Goal: Transaction & Acquisition: Purchase product/service

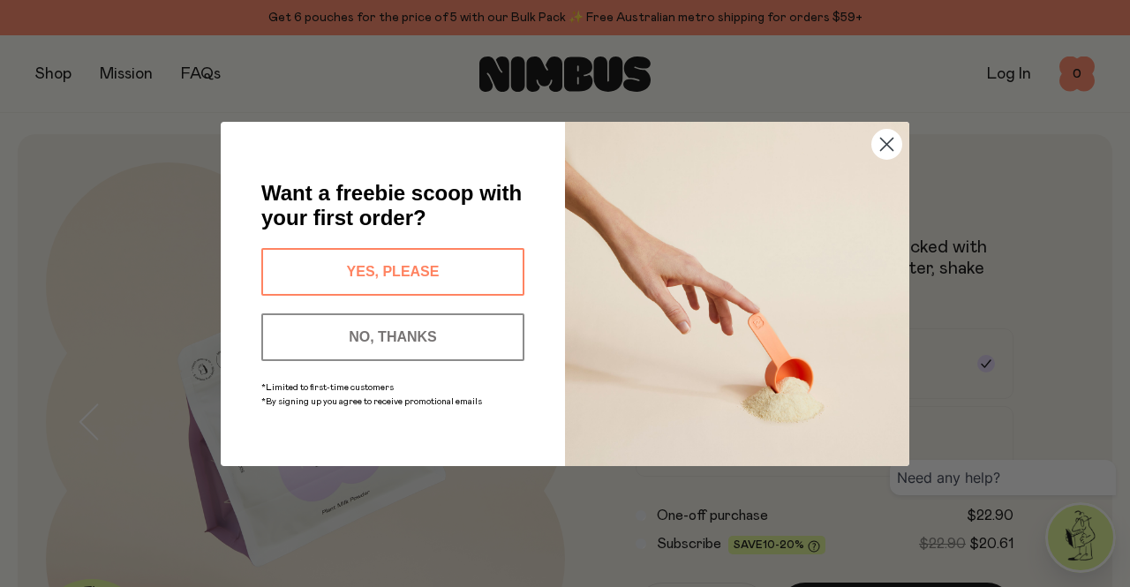
click at [884, 139] on circle "Close dialog" at bounding box center [886, 143] width 29 height 29
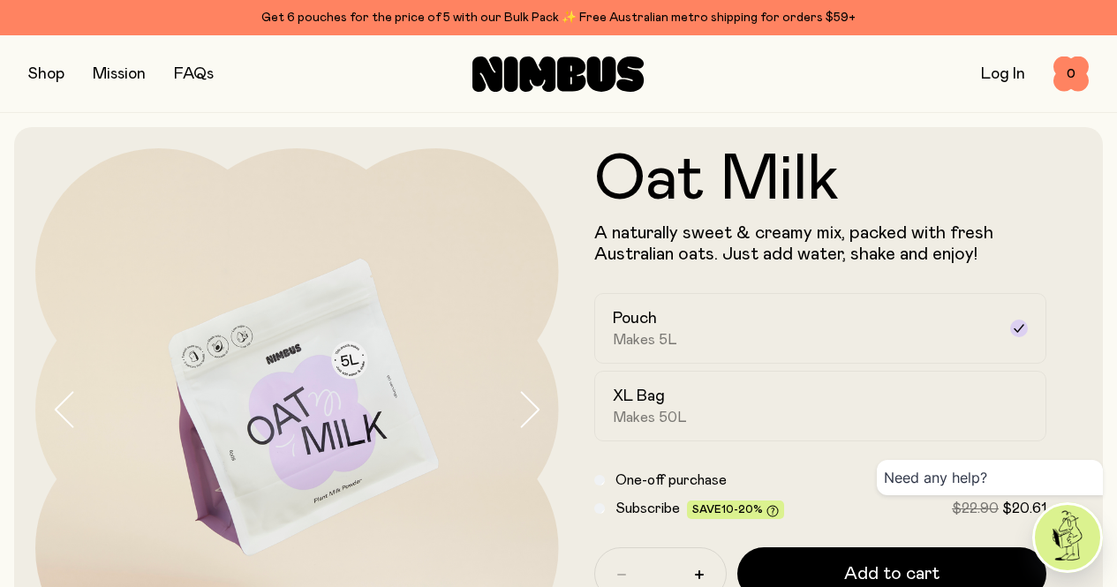
click at [58, 78] on button "button" at bounding box center [46, 74] width 36 height 25
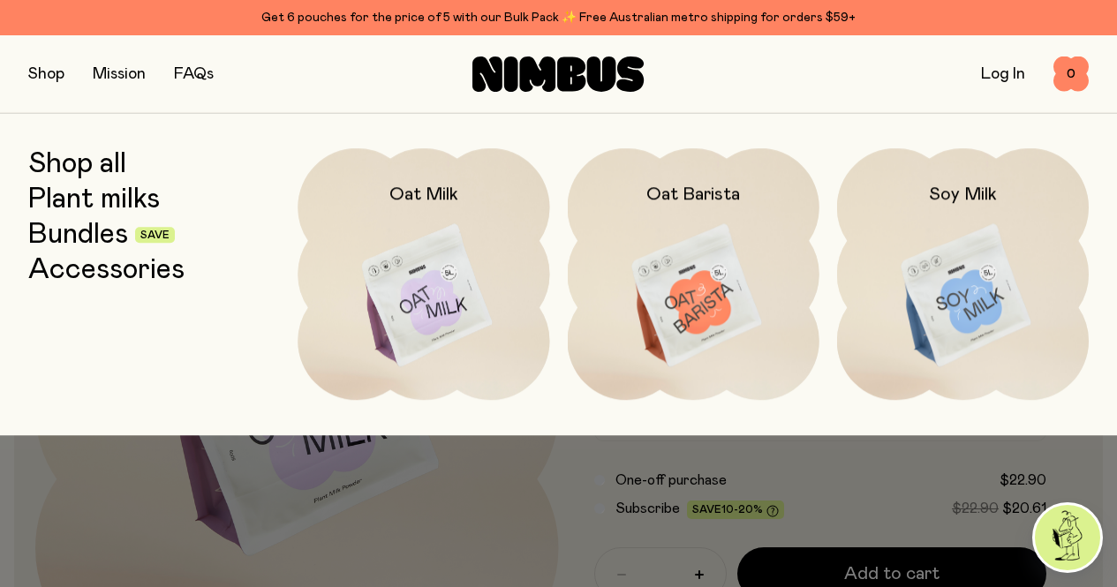
click at [734, 306] on img at bounding box center [694, 296] width 252 height 296
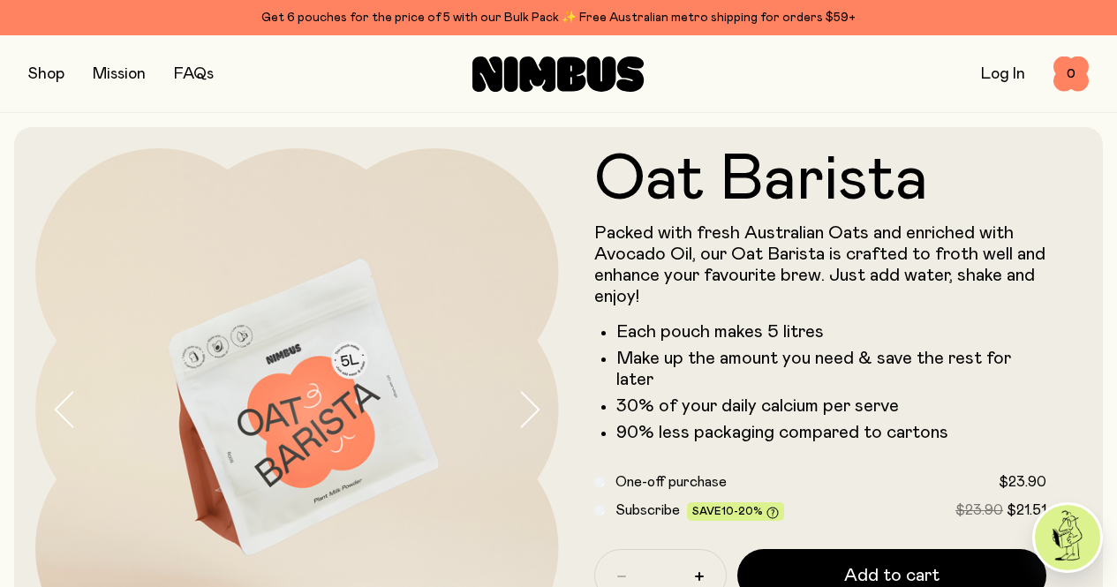
click at [50, 68] on button "button" at bounding box center [46, 74] width 36 height 25
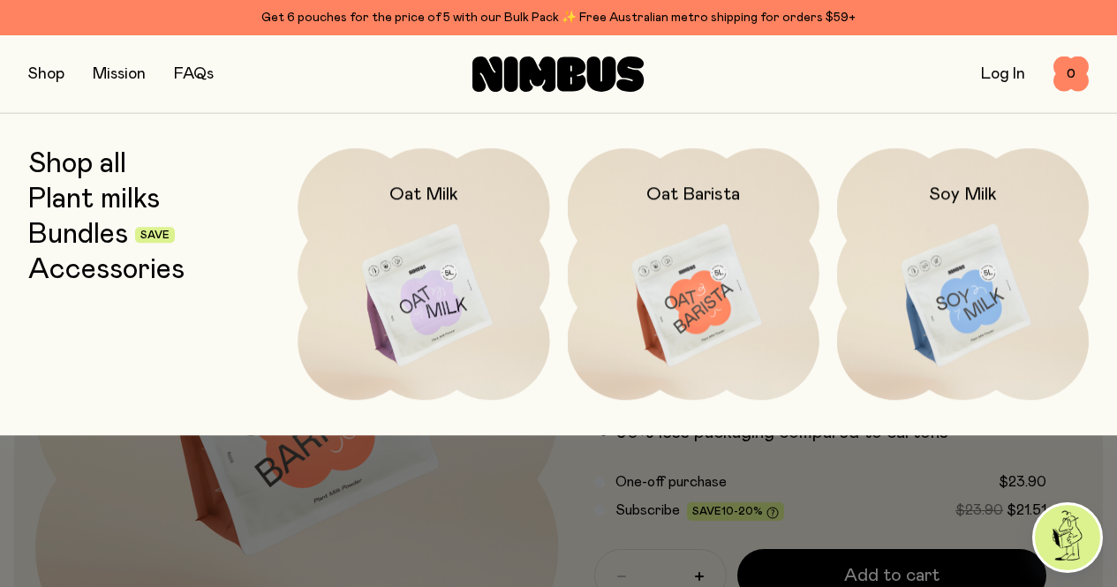
click at [373, 265] on img at bounding box center [423, 296] width 252 height 296
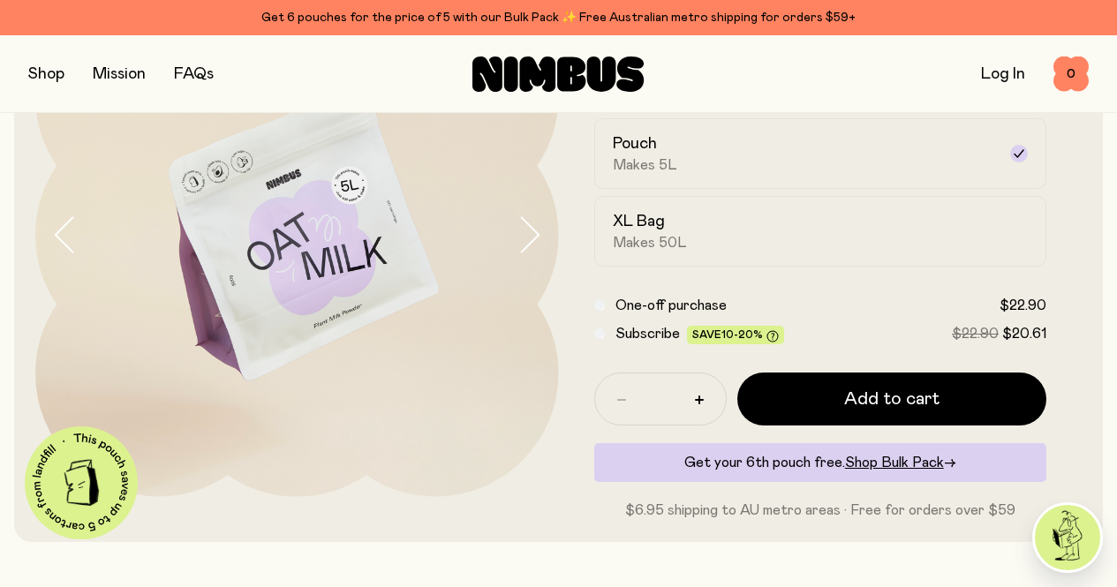
scroll to position [172, 0]
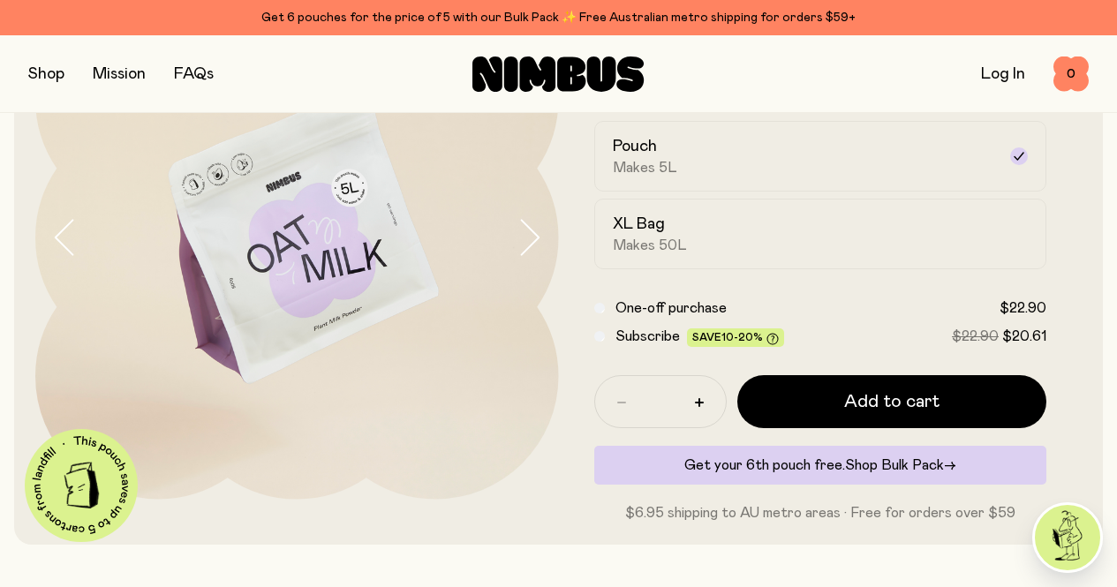
click at [907, 472] on span "Shop Bulk Pack" at bounding box center [894, 465] width 99 height 14
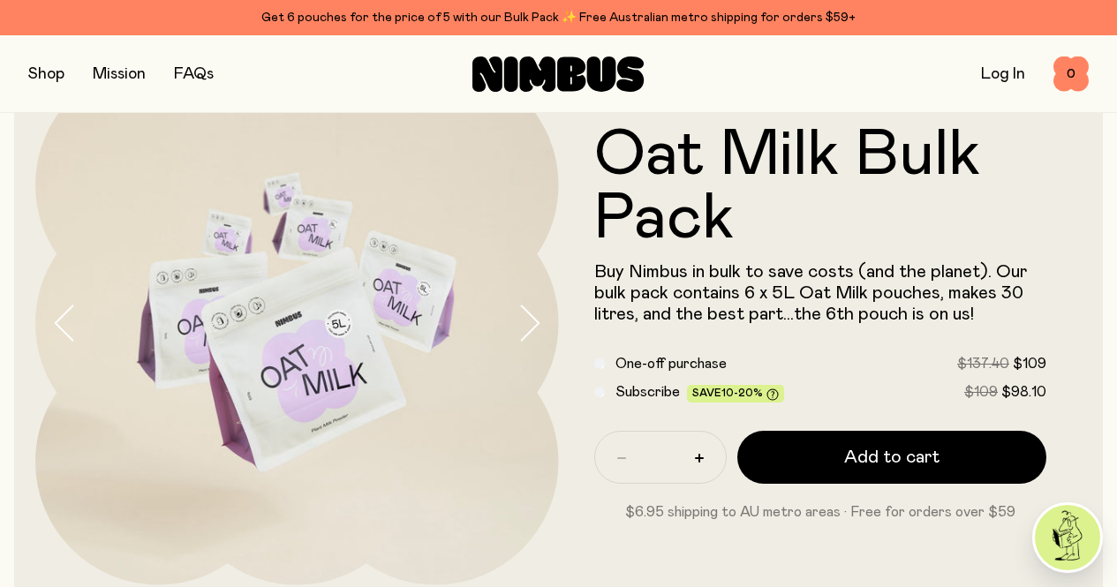
scroll to position [84, 0]
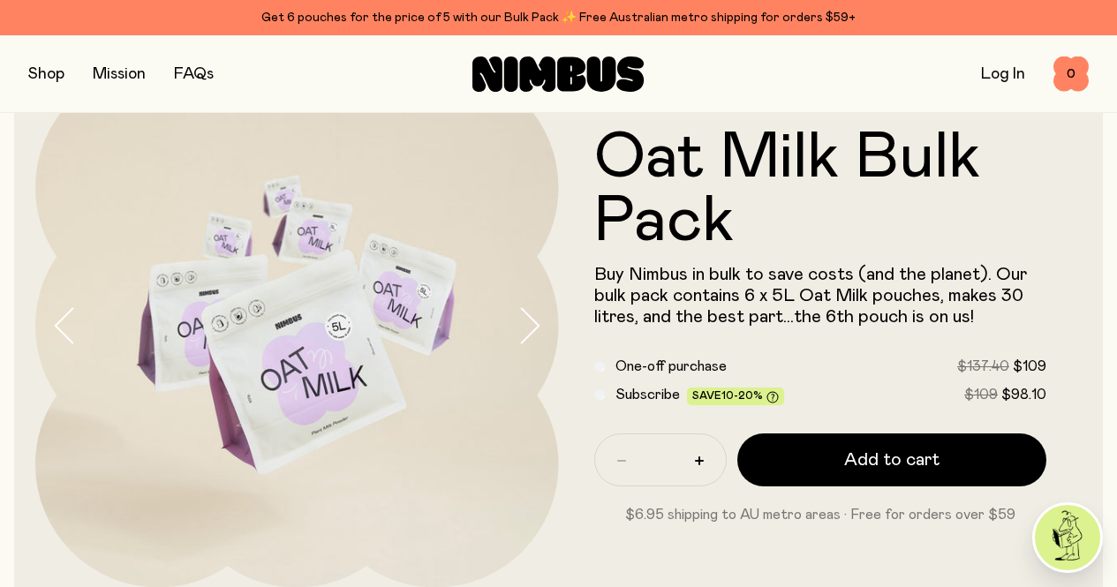
click at [52, 78] on button "button" at bounding box center [46, 74] width 36 height 25
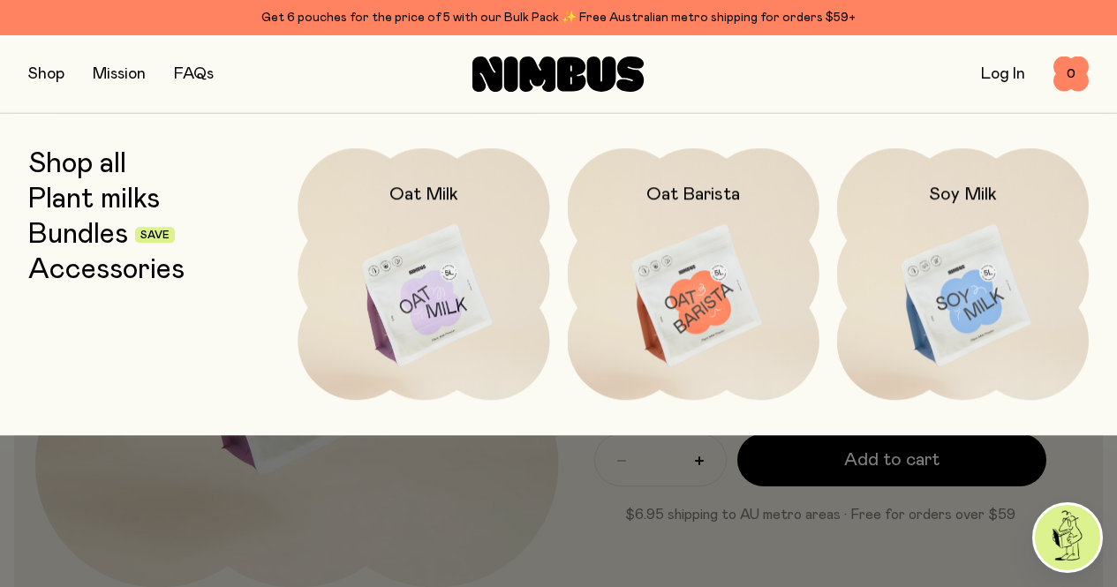
click at [673, 305] on img at bounding box center [694, 296] width 252 height 296
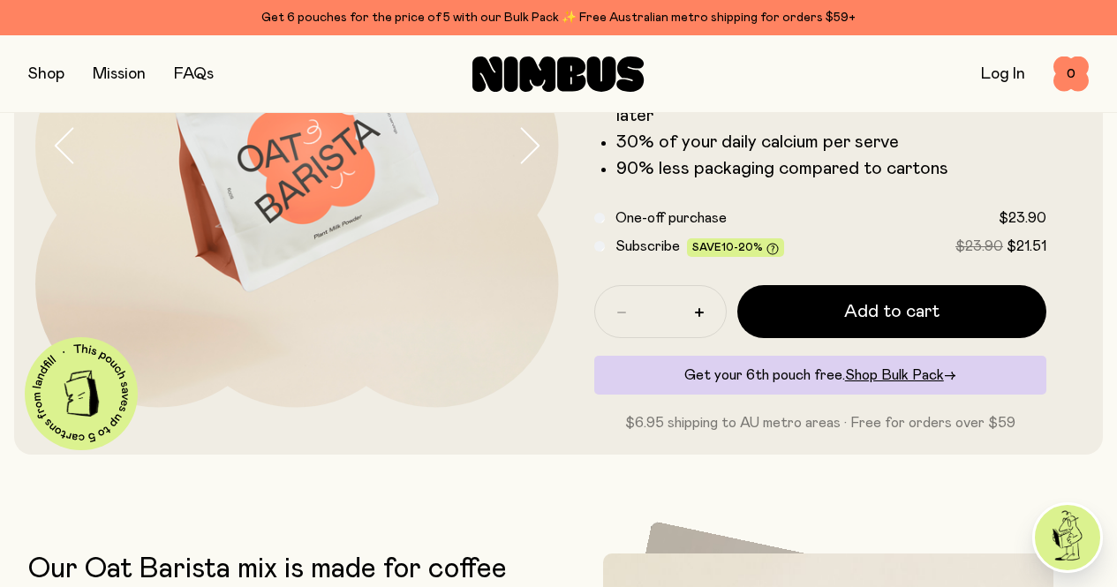
scroll to position [265, 0]
click at [907, 381] on span "Shop Bulk Pack" at bounding box center [894, 374] width 99 height 14
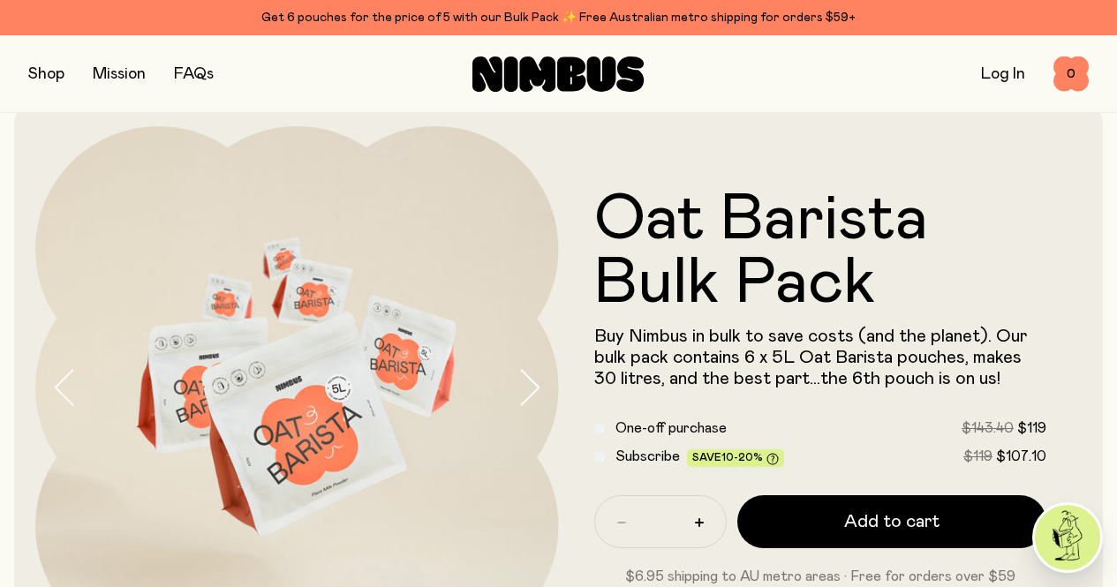
scroll to position [20, 0]
